Goal: Task Accomplishment & Management: Use online tool/utility

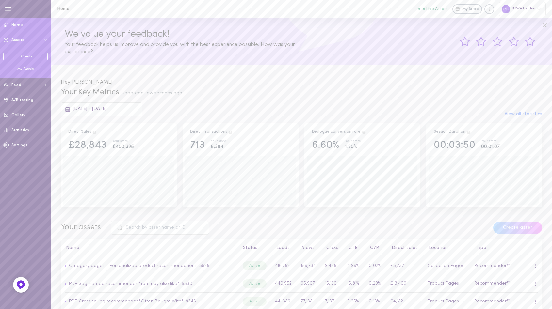
click at [21, 39] on span "Assets" at bounding box center [17, 40] width 13 height 4
click at [23, 68] on div "My Assets" at bounding box center [25, 68] width 44 height 5
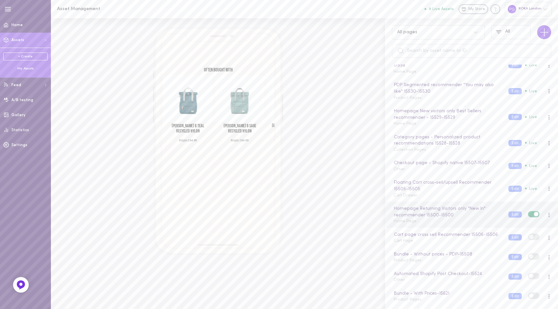
scroll to position [38, 0]
click at [441, 52] on input "text" at bounding box center [471, 51] width 159 height 14
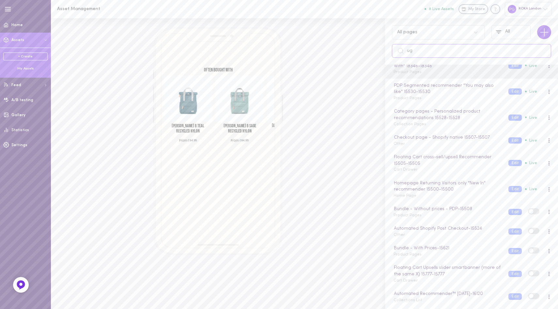
scroll to position [0, 0]
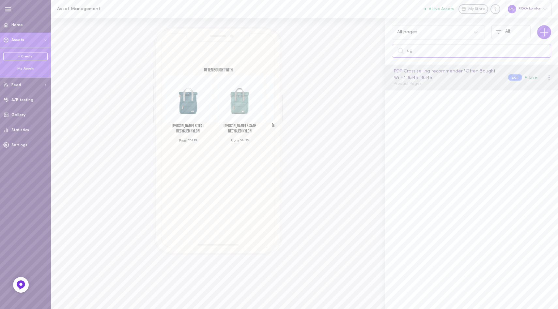
type input "u"
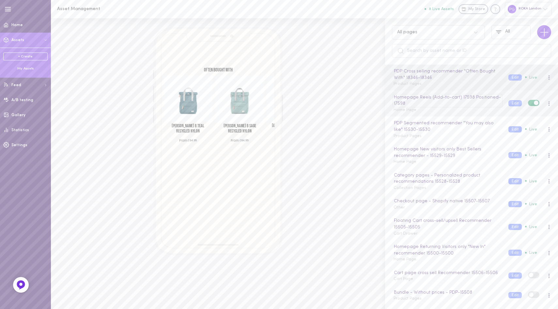
click at [440, 100] on div "Homepage Reels (Add-to-cart) 17598 Positioned - 17598" at bounding box center [448, 100] width 110 height 13
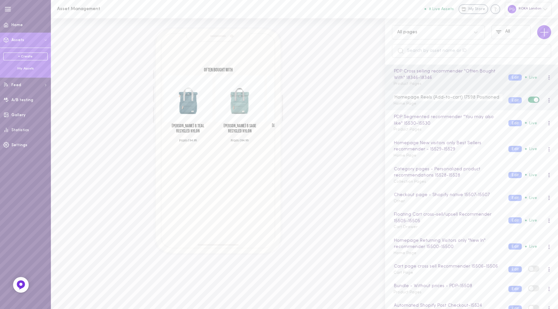
drag, startPoint x: 474, startPoint y: 96, endPoint x: 495, endPoint y: 96, distance: 21.9
click at [495, 96] on input "Homepage Reels (Add-to-cart) 17598 Positioned" at bounding box center [448, 97] width 109 height 7
type input "Homepage Reels (Add-to-cart) 17598 Positioned - UGC"
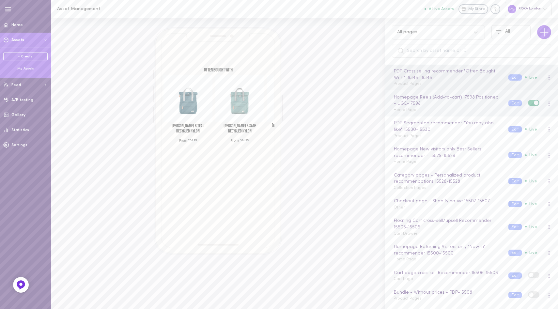
click at [479, 110] on div "Homepage Reels (Add-to-cart) 17598 Positioned - UGC - 17598 Home Page" at bounding box center [446, 103] width 115 height 19
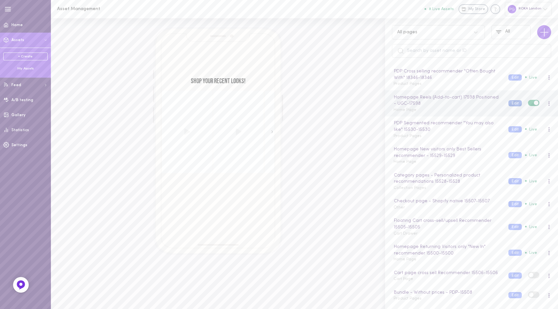
click at [509, 103] on button "Edit" at bounding box center [514, 103] width 13 height 6
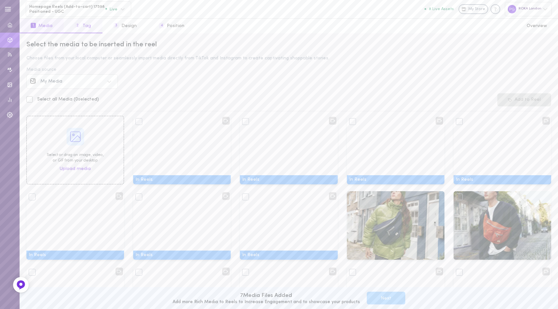
click at [86, 22] on button "2 Tag" at bounding box center [83, 26] width 39 height 15
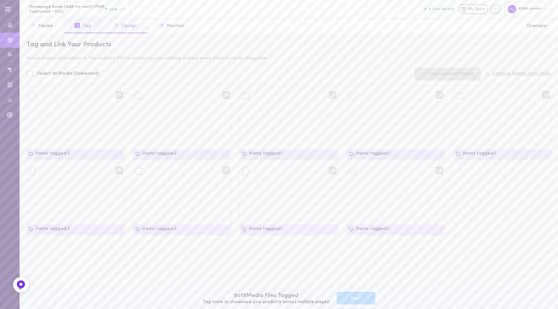
click at [118, 23] on button "3 Design" at bounding box center [124, 26] width 45 height 15
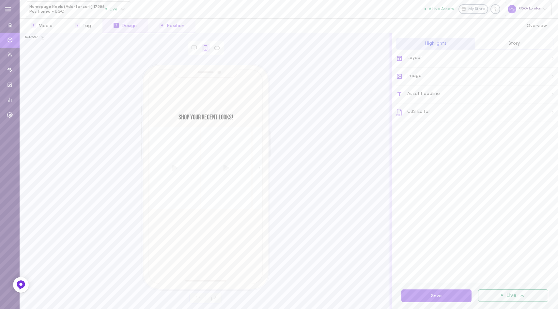
click at [166, 28] on button "4 Position" at bounding box center [172, 26] width 48 height 15
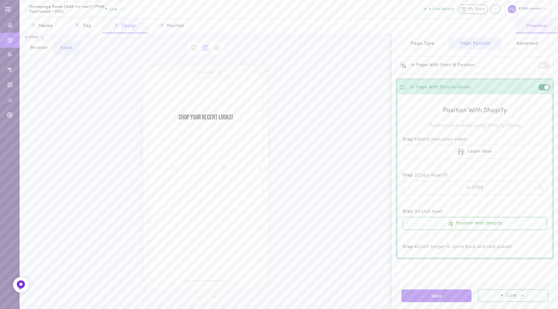
click at [133, 31] on button "3 Design" at bounding box center [124, 26] width 45 height 15
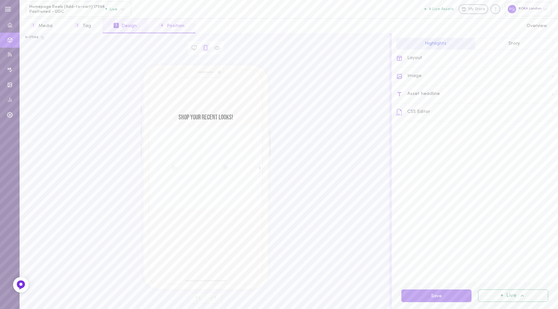
click at [173, 24] on button "4 Position" at bounding box center [172, 26] width 48 height 15
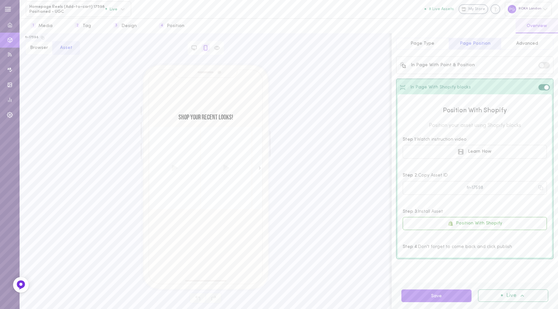
click at [40, 47] on button "Browser" at bounding box center [38, 48] width 27 height 14
click at [67, 47] on button "Asset" at bounding box center [66, 48] width 28 height 14
click at [129, 27] on button "3 Design" at bounding box center [124, 26] width 45 height 15
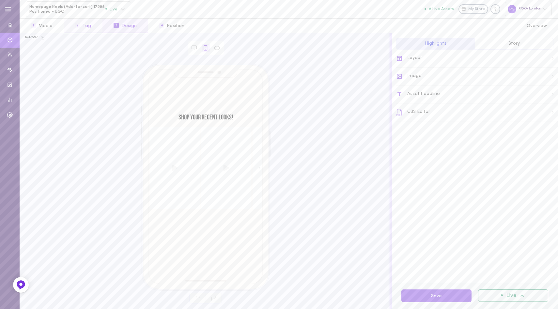
click at [88, 26] on button "2 Tag" at bounding box center [83, 26] width 39 height 15
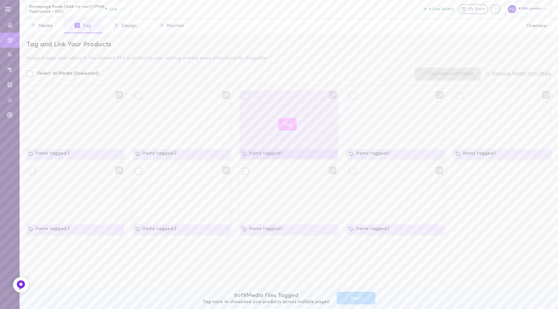
drag, startPoint x: 83, startPoint y: 133, endPoint x: 248, endPoint y: 139, distance: 165.2
click at [248, 139] on div "Items tagged: 3 Tag Items tagged: 2 Tag Items tagged: 1 Tag Items tagged: 1 Tag…" at bounding box center [289, 165] width 534 height 151
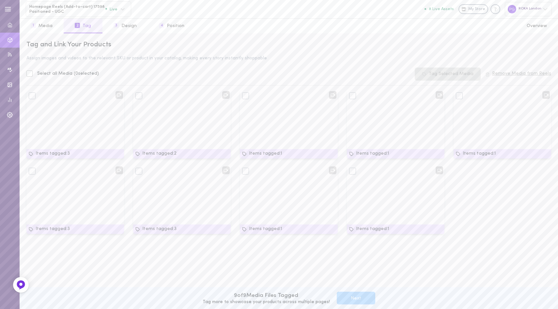
click at [205, 66] on div "Tag and Link Your Products Assign images and videos to the relevant SKU or prod…" at bounding box center [289, 171] width 539 height 276
click at [170, 26] on button "4 Position" at bounding box center [172, 26] width 48 height 15
